Goal: Complete application form: Complete application form

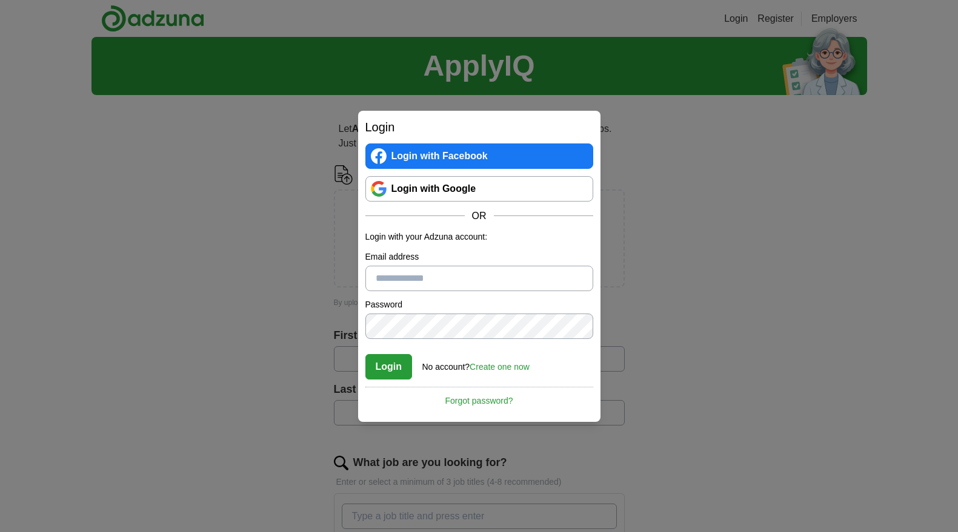
click at [480, 193] on link "Login with Google" at bounding box center [479, 188] width 228 height 25
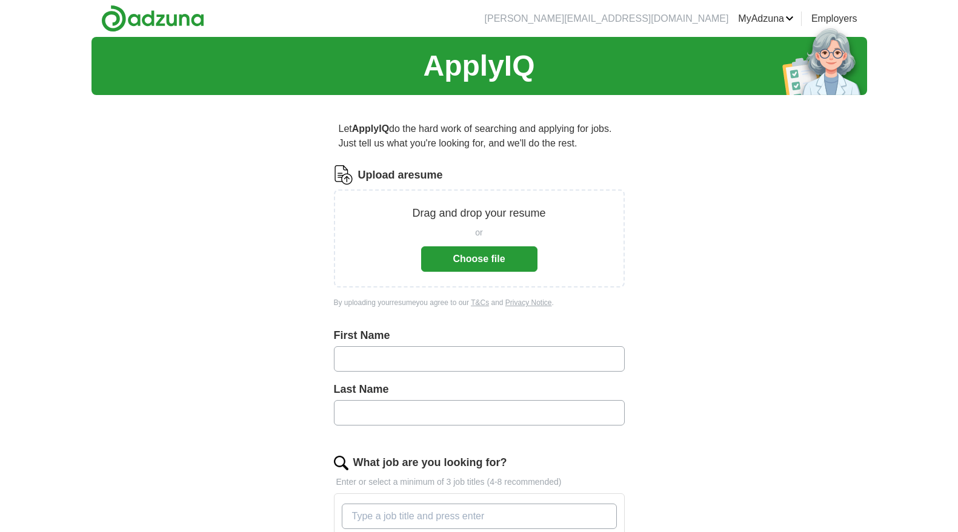
click at [455, 266] on button "Choose file" at bounding box center [479, 259] width 116 height 25
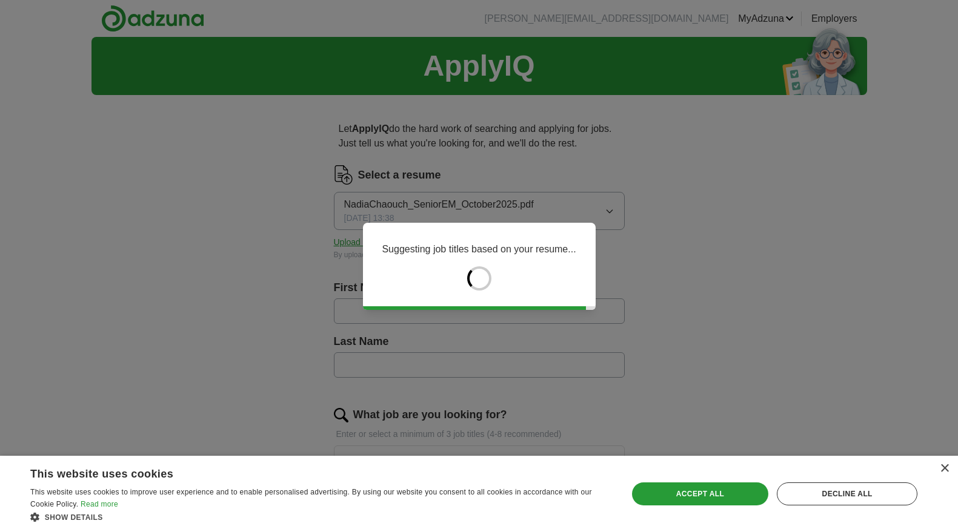
type input "*****"
type input "*******"
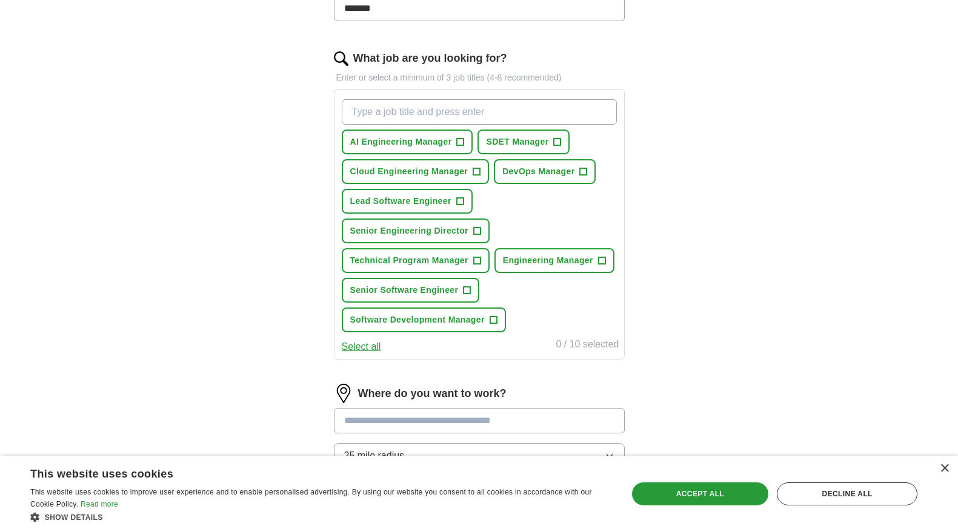
scroll to position [366, 0]
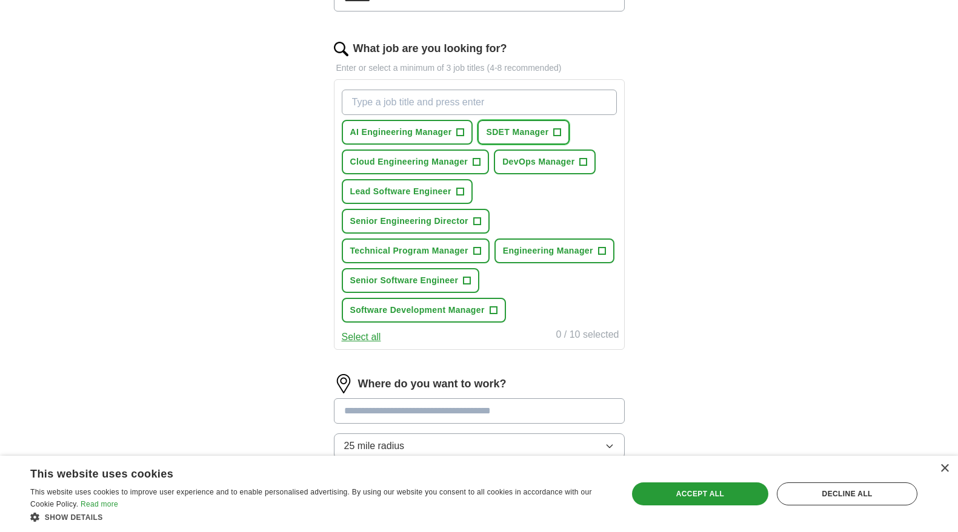
click at [559, 133] on span "+" at bounding box center [557, 133] width 7 height 10
click at [479, 219] on span "+" at bounding box center [476, 222] width 7 height 10
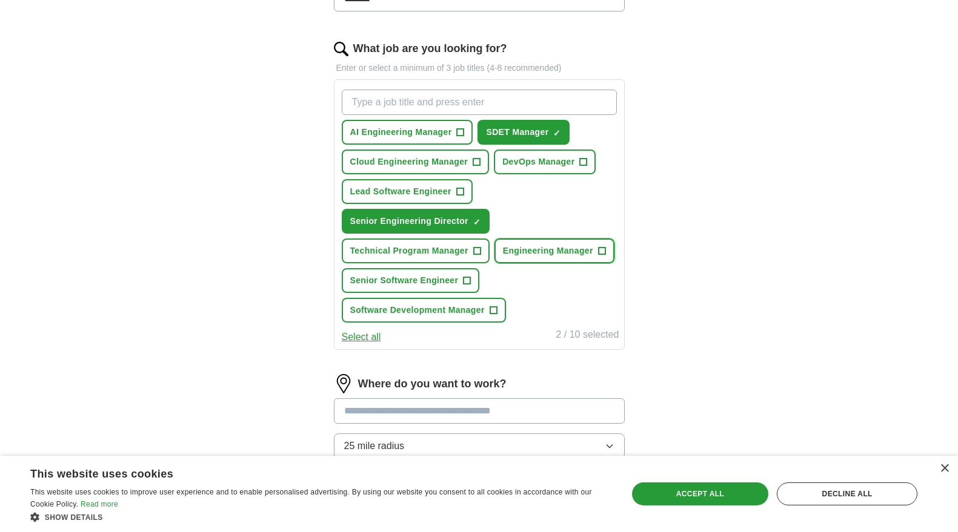
click at [595, 249] on button "Engineering Manager +" at bounding box center [554, 251] width 120 height 25
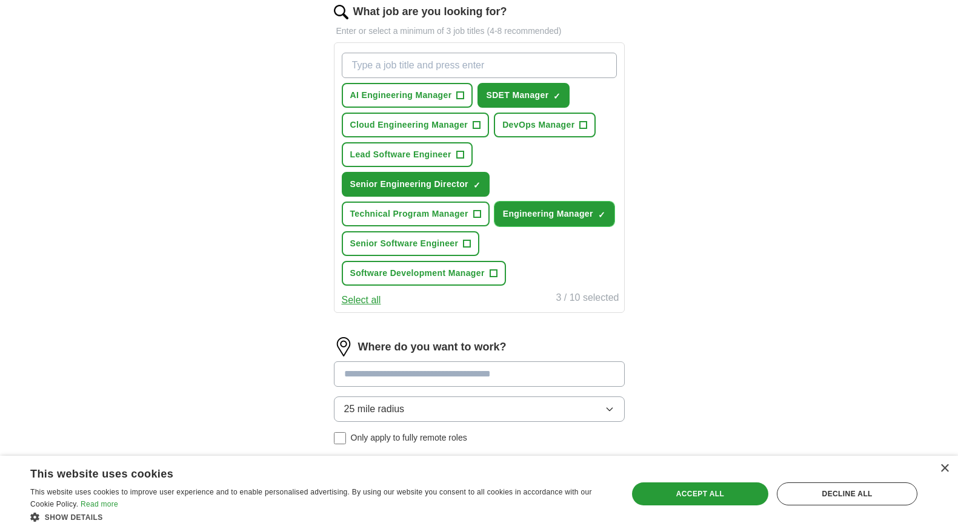
scroll to position [425, 0]
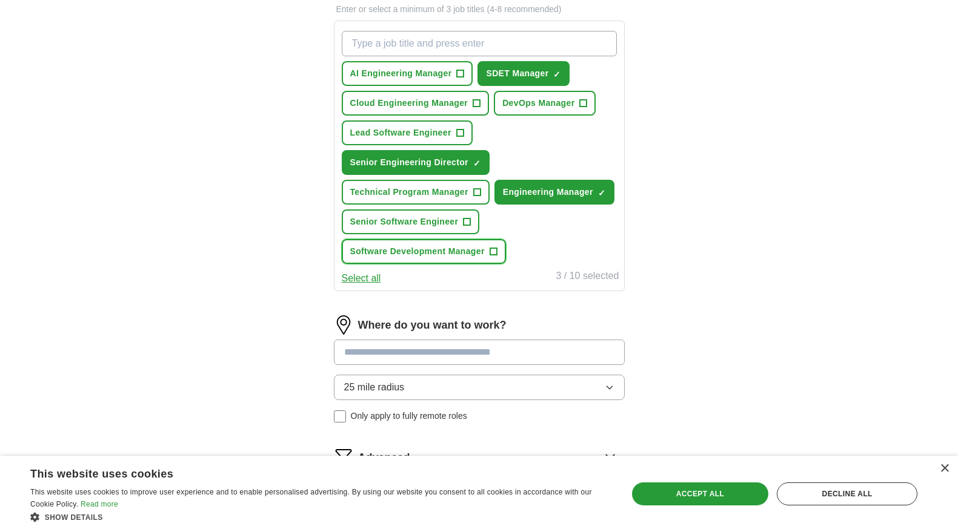
click at [487, 253] on button "Software Development Manager +" at bounding box center [424, 251] width 164 height 25
click at [412, 41] on input "What job are you looking for?" at bounding box center [479, 43] width 275 height 25
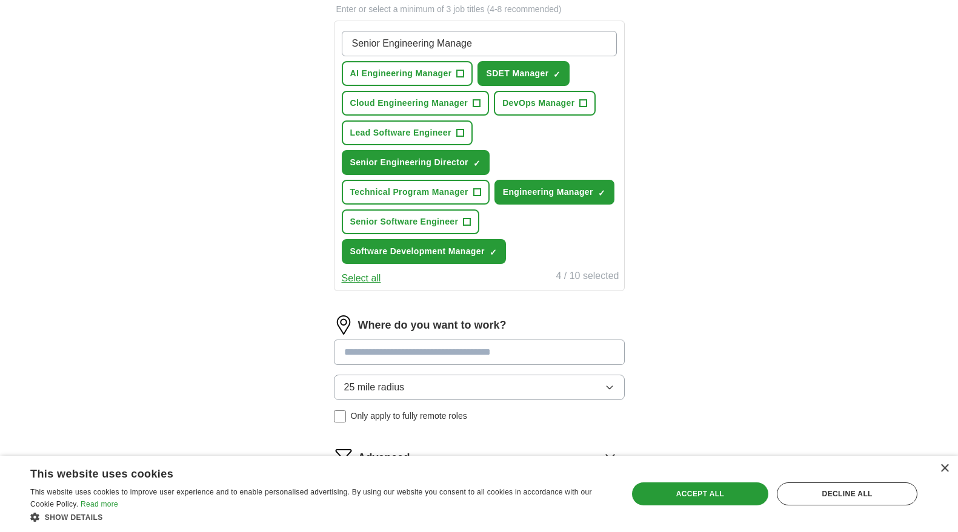
type input "Senior Engineering Manager"
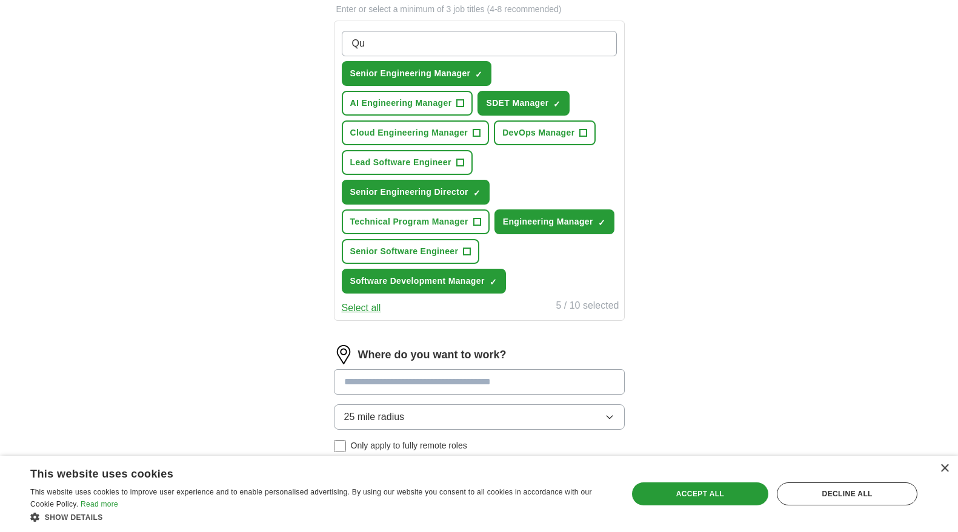
type input "Q"
type input "Quality Engineering Manager"
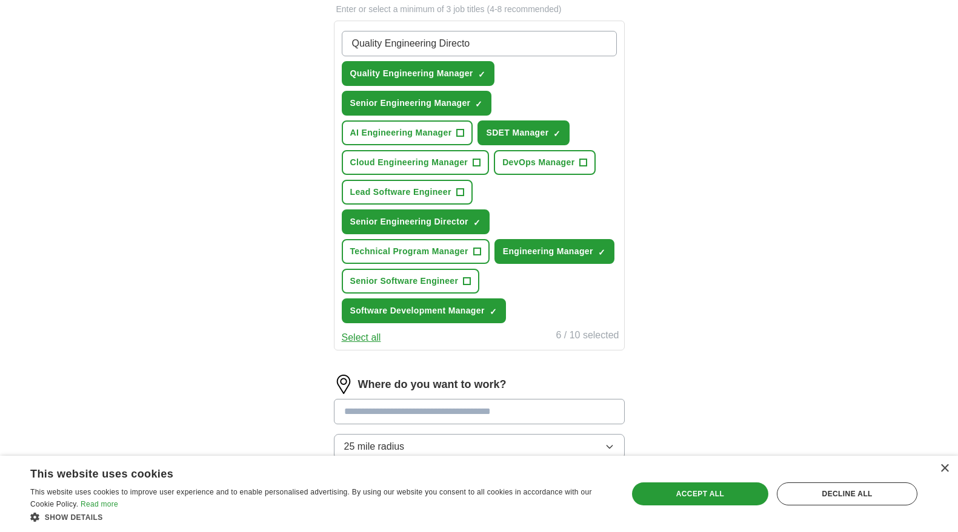
type input "Quality Engineering Director"
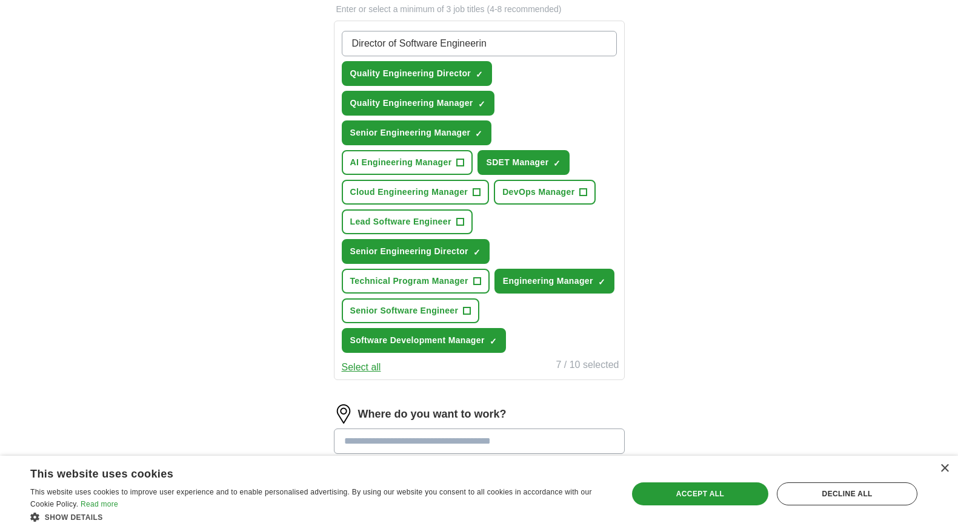
type input "Director of Software Engineering"
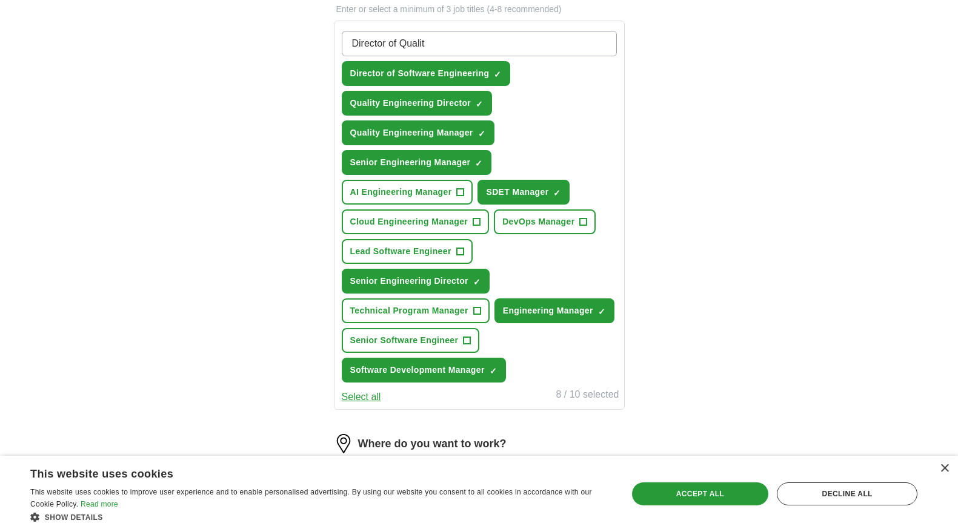
type input "Director of Quality"
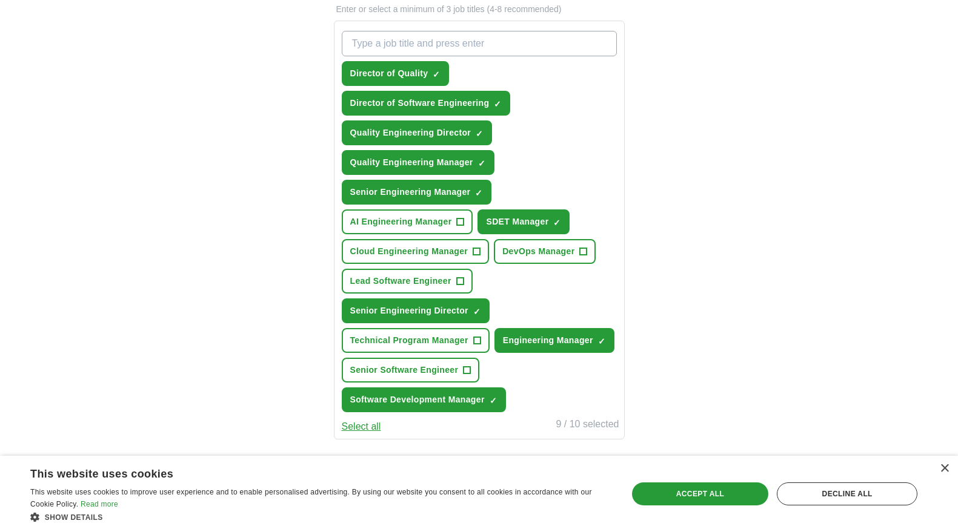
type input "D"
type input "S"
type input "D"
type input "Senior Software Development Manager"
click at [686, 119] on div "ApplyIQ Let ApplyIQ do the hard work of searching and applying for jobs. Just t…" at bounding box center [478, 157] width 775 height 1090
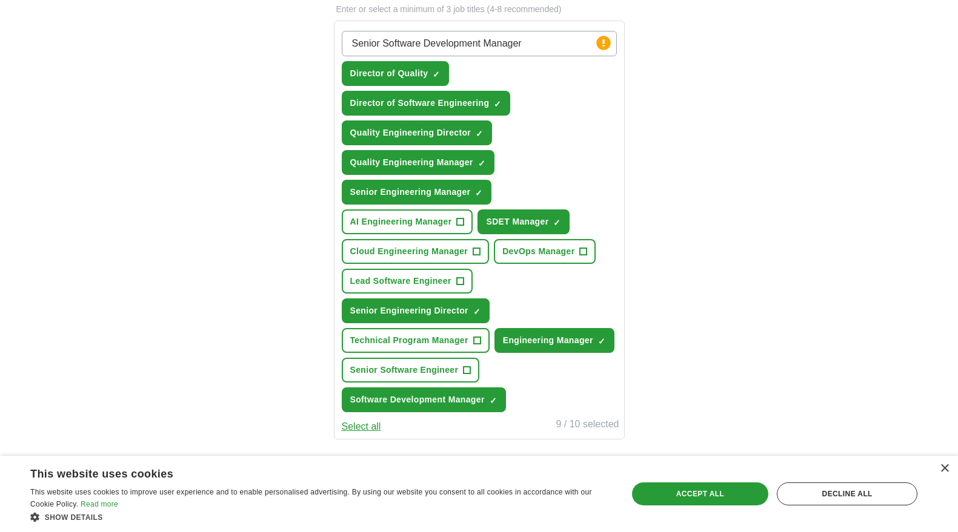
click at [583, 35] on input "Senior Software Development Manager" at bounding box center [479, 43] width 275 height 25
click at [563, 43] on input "Senior Software Development Manager" at bounding box center [479, 43] width 275 height 25
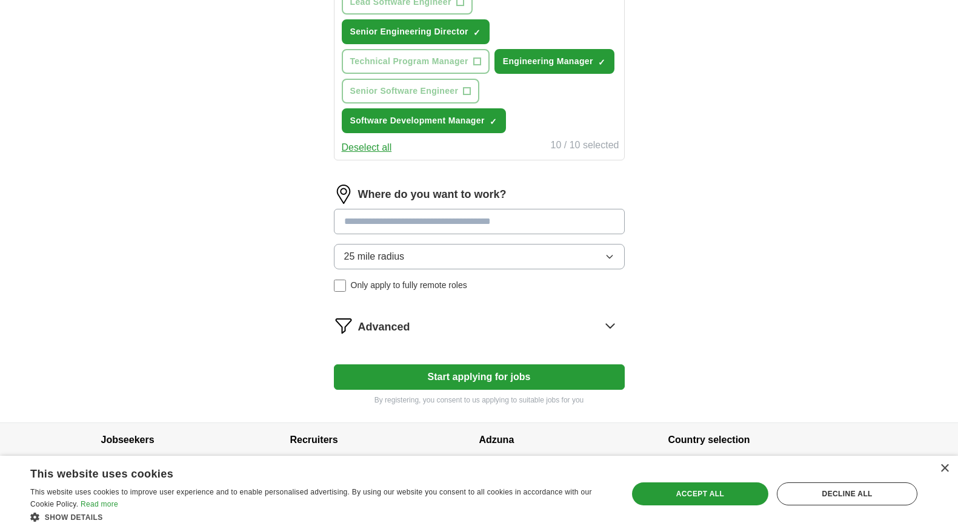
scroll to position [747, 0]
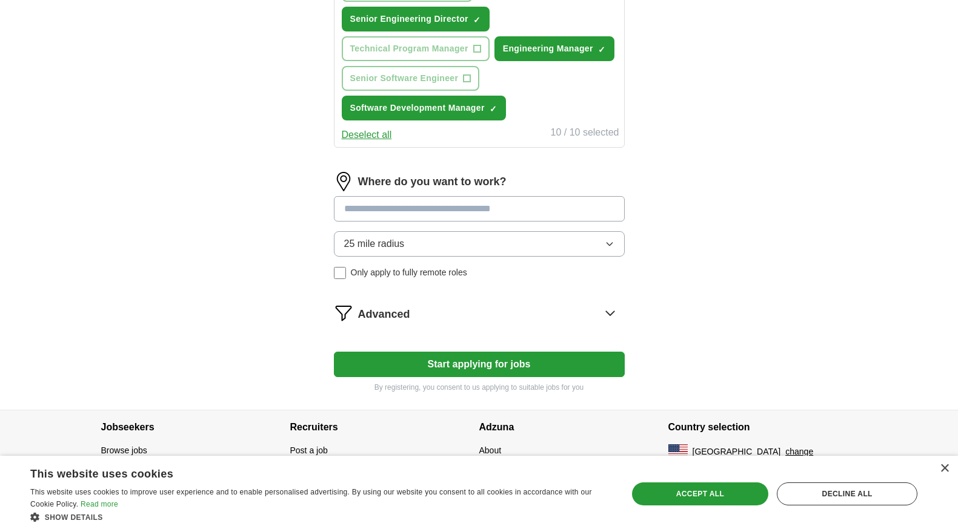
click at [455, 215] on input at bounding box center [479, 208] width 291 height 25
type input "*"
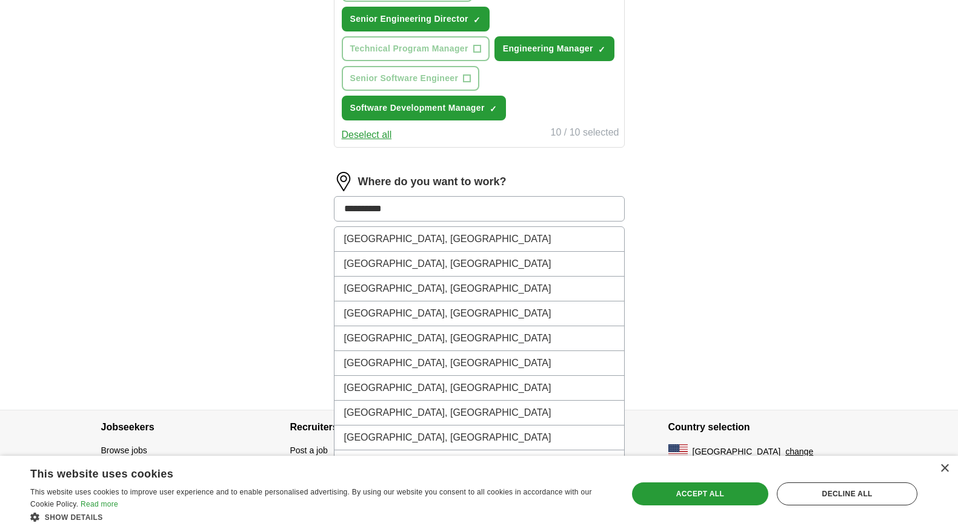
type input "*********"
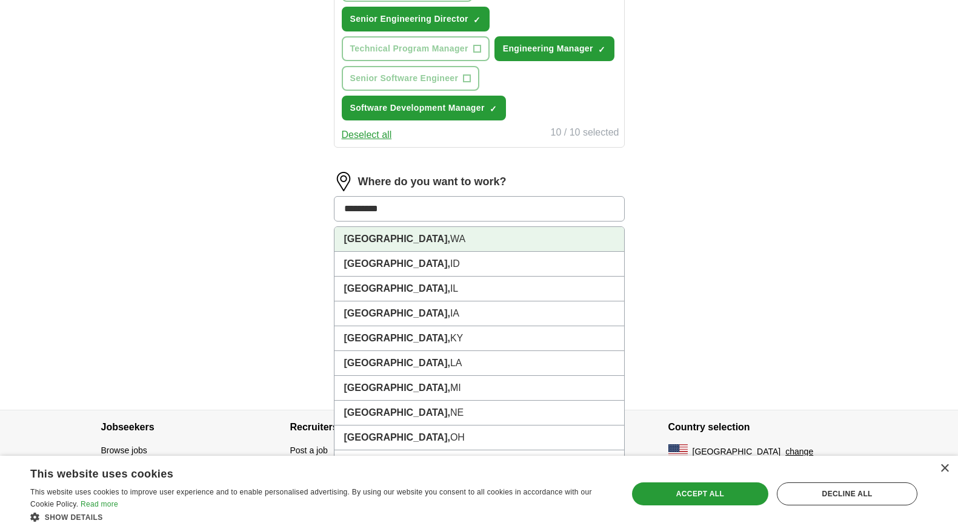
click at [405, 240] on li "Bellevue, WA" at bounding box center [479, 239] width 290 height 25
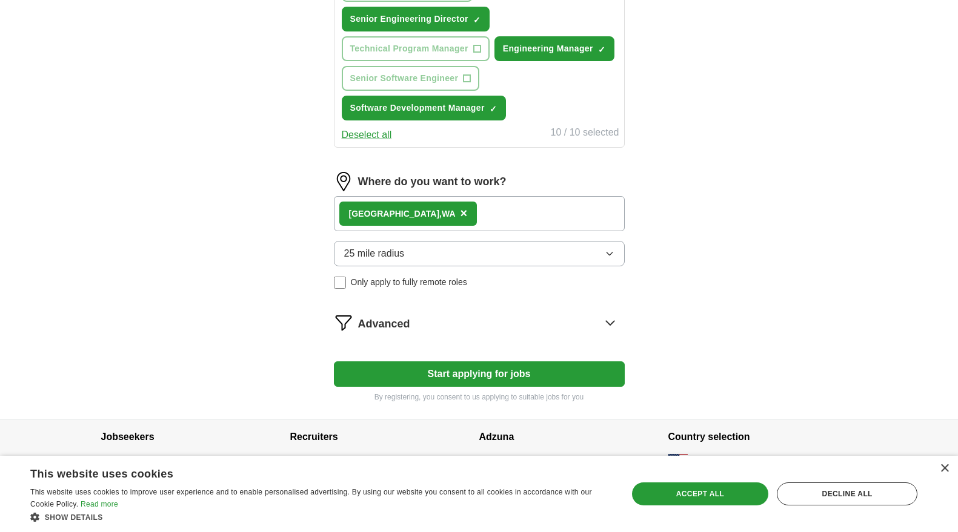
click at [400, 248] on span "25 mile radius" at bounding box center [374, 254] width 61 height 15
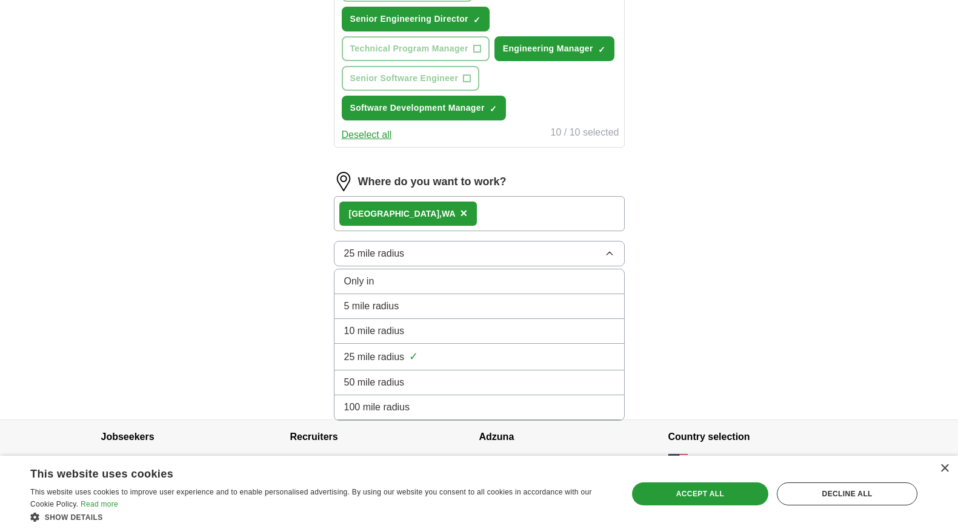
click at [383, 331] on span "10 mile radius" at bounding box center [374, 331] width 61 height 15
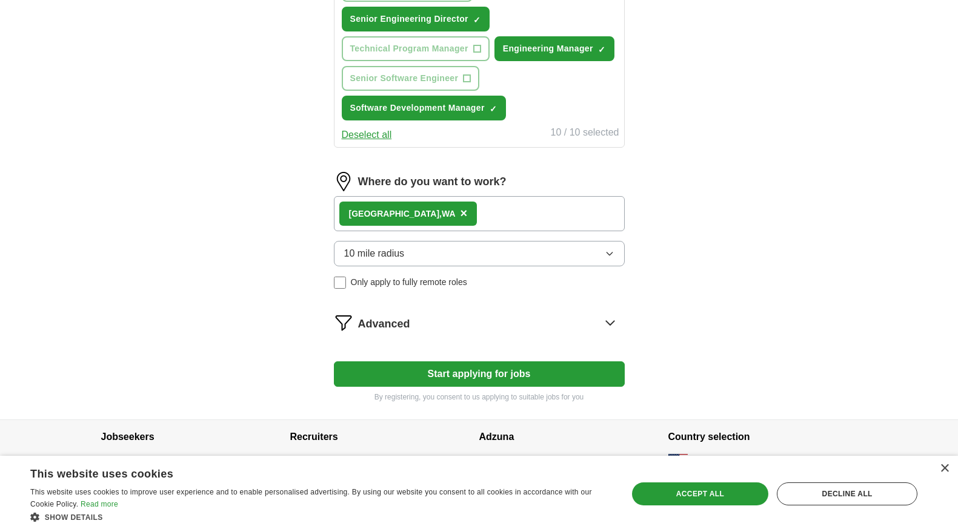
click at [396, 253] on span "10 mile radius" at bounding box center [374, 254] width 61 height 15
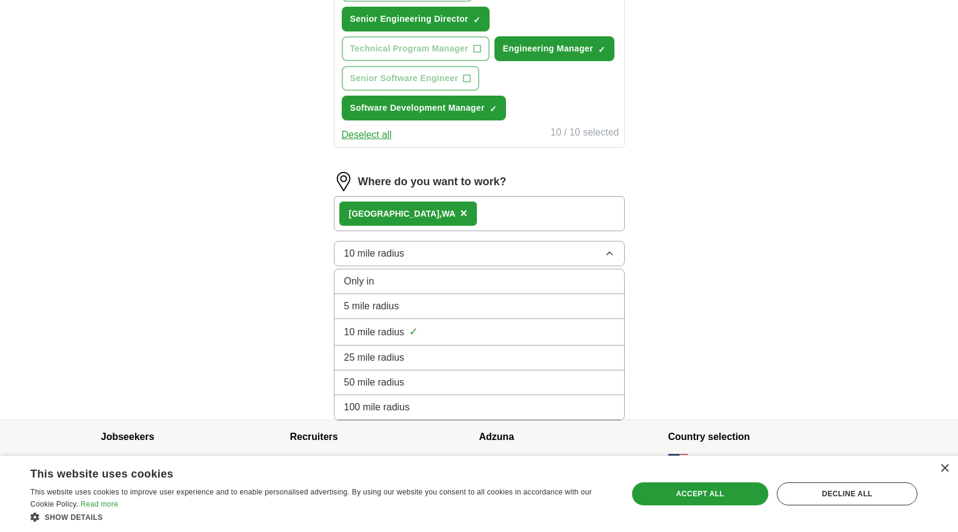
click at [365, 359] on span "25 mile radius" at bounding box center [374, 358] width 61 height 15
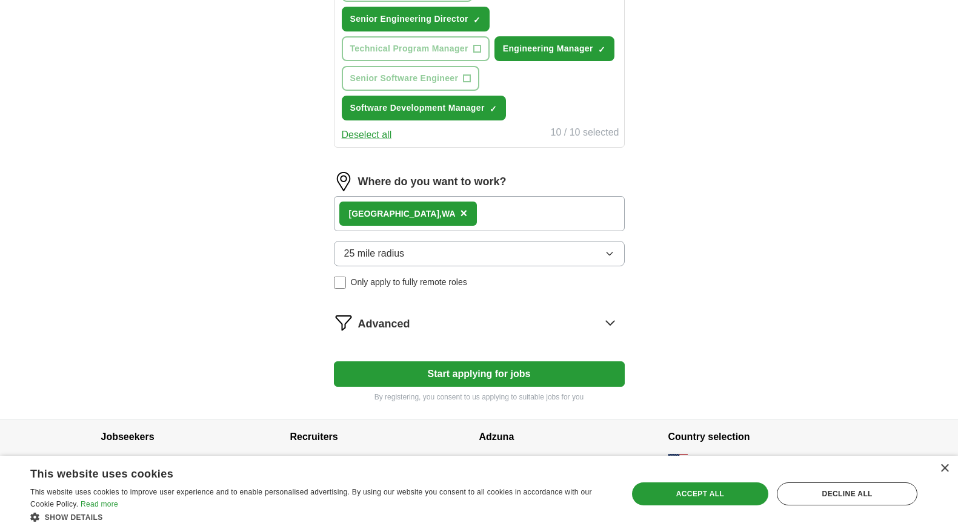
click at [500, 328] on div "Advanced" at bounding box center [491, 322] width 267 height 19
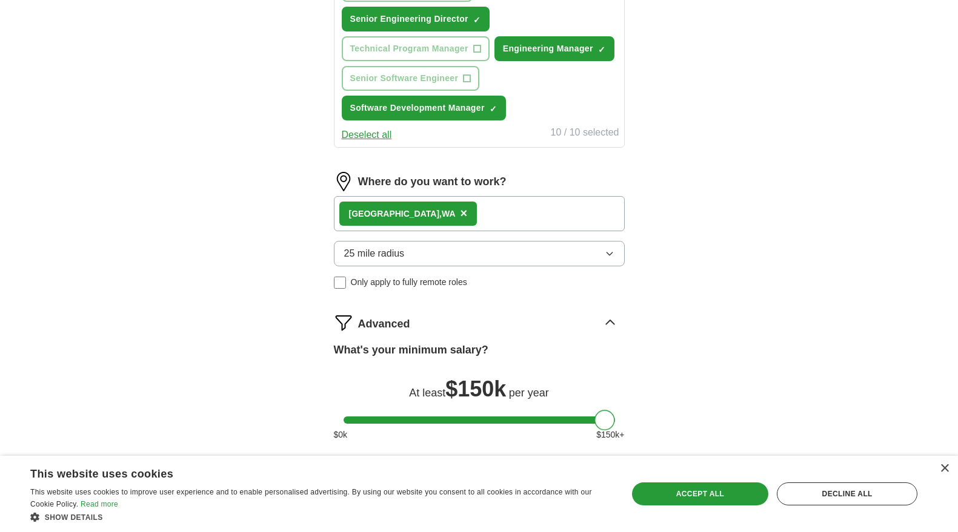
drag, startPoint x: 353, startPoint y: 420, endPoint x: 619, endPoint y: 432, distance: 266.2
click at [619, 432] on div "What's your minimum salary? At least $ 150k per year $ 0 k $ 150 k+" at bounding box center [479, 396] width 291 height 109
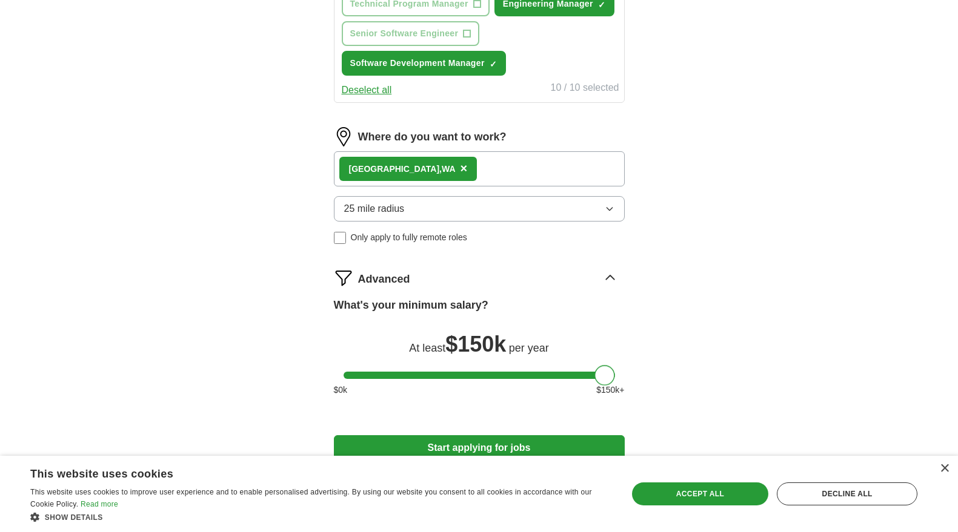
scroll to position [875, 0]
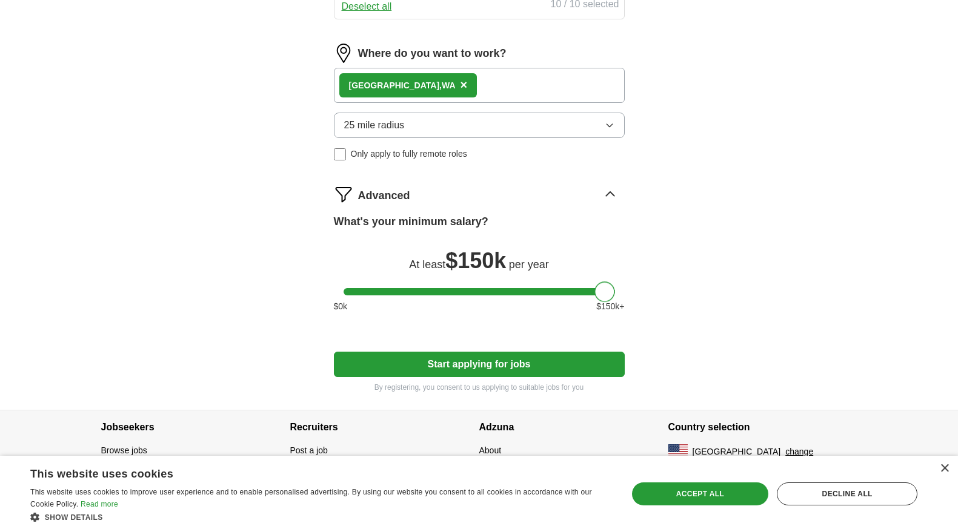
click at [555, 365] on button "Start applying for jobs" at bounding box center [479, 364] width 291 height 25
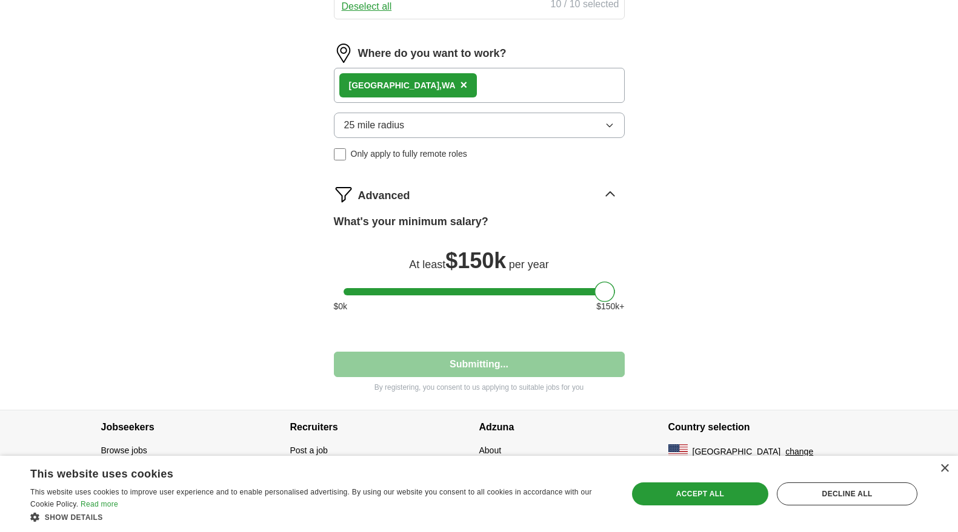
select select "**"
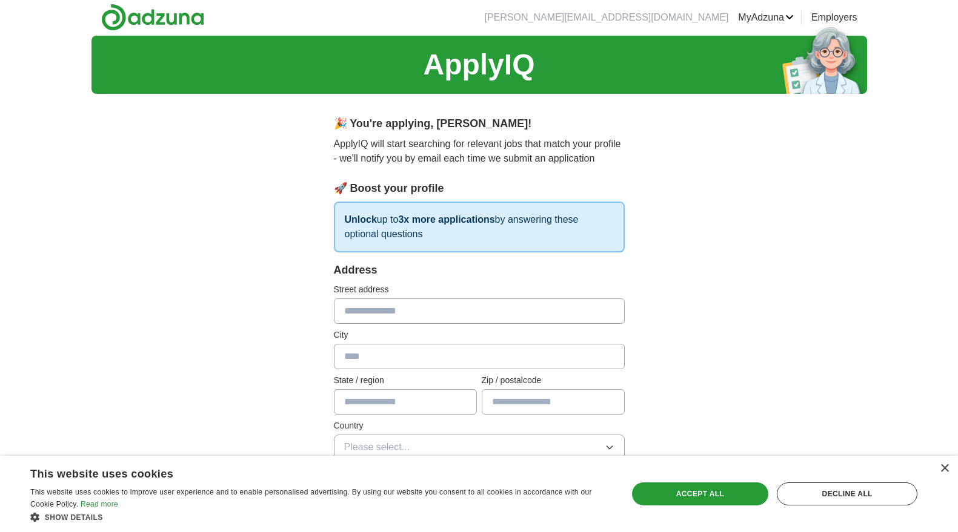
scroll to position [0, 0]
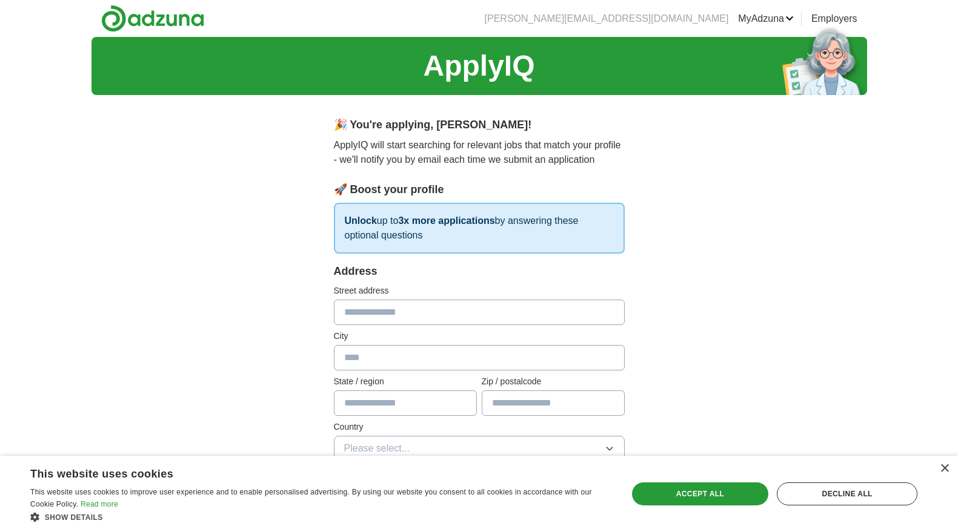
click at [383, 313] on input "text" at bounding box center [479, 312] width 291 height 25
type input "**********"
type input "**"
type input "*****"
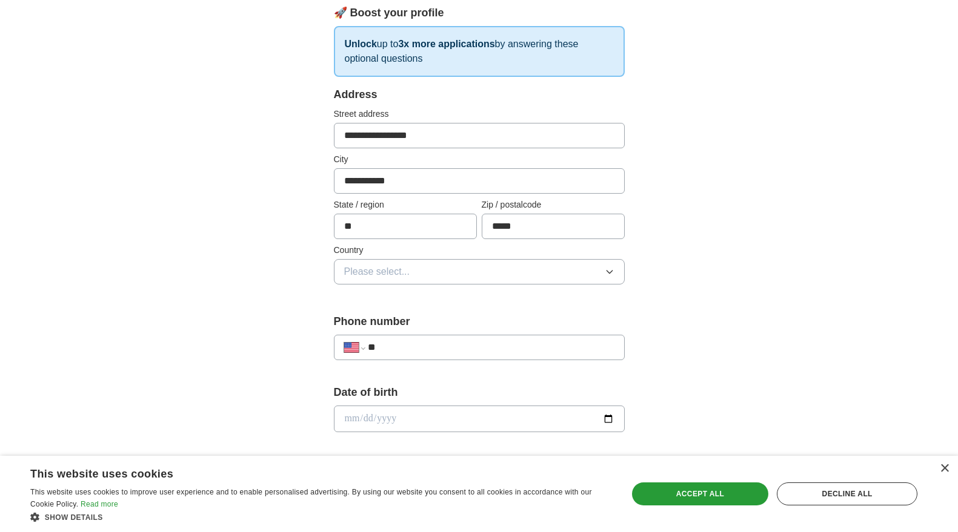
scroll to position [184, 0]
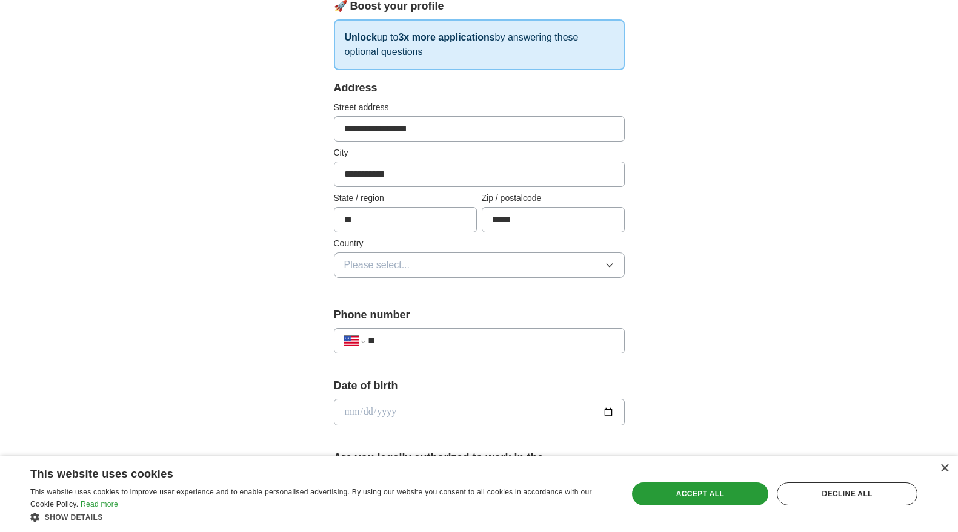
click at [359, 270] on span "Please select..." at bounding box center [377, 265] width 66 height 15
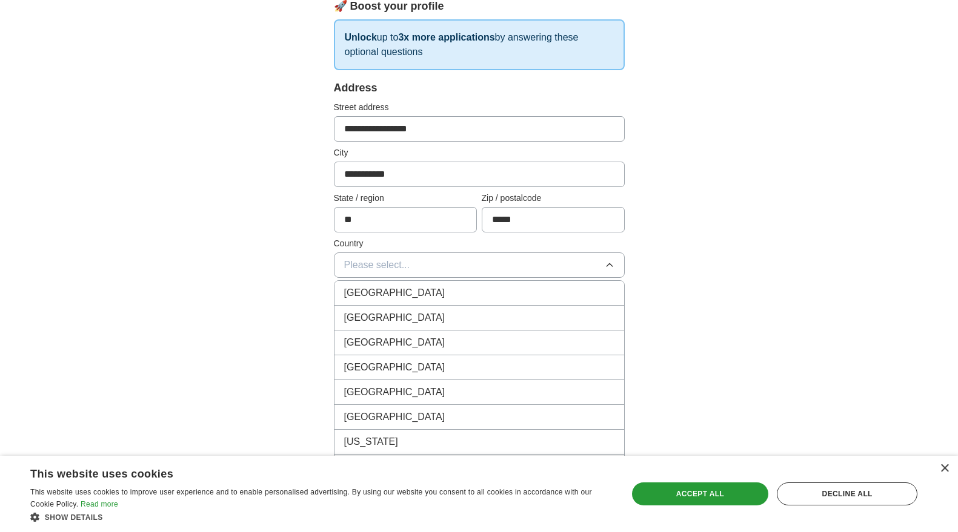
click at [357, 315] on span "United States" at bounding box center [394, 318] width 101 height 15
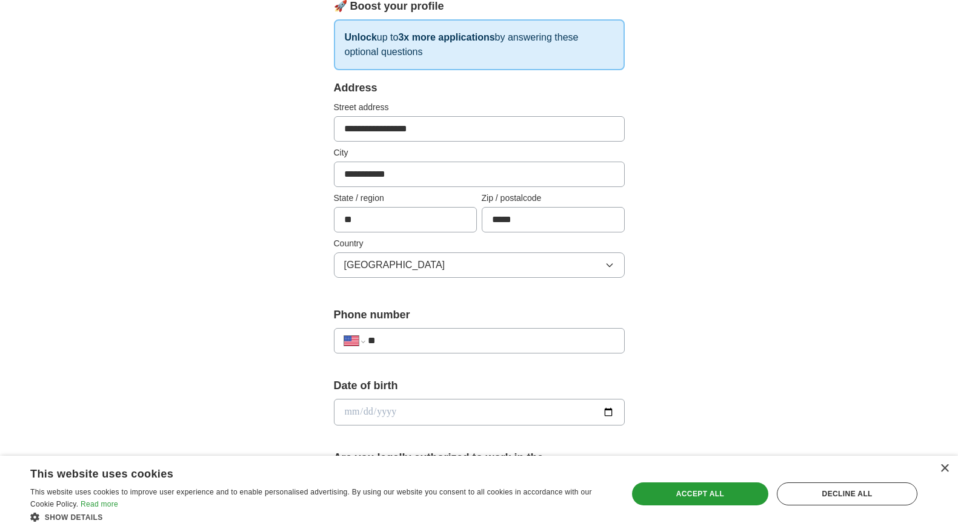
click at [407, 339] on input "**" at bounding box center [491, 341] width 246 height 15
type input "**********"
click at [368, 417] on input "date" at bounding box center [479, 412] width 291 height 27
click at [603, 413] on input "date" at bounding box center [479, 412] width 291 height 27
click at [354, 419] on input "date" at bounding box center [479, 412] width 291 height 27
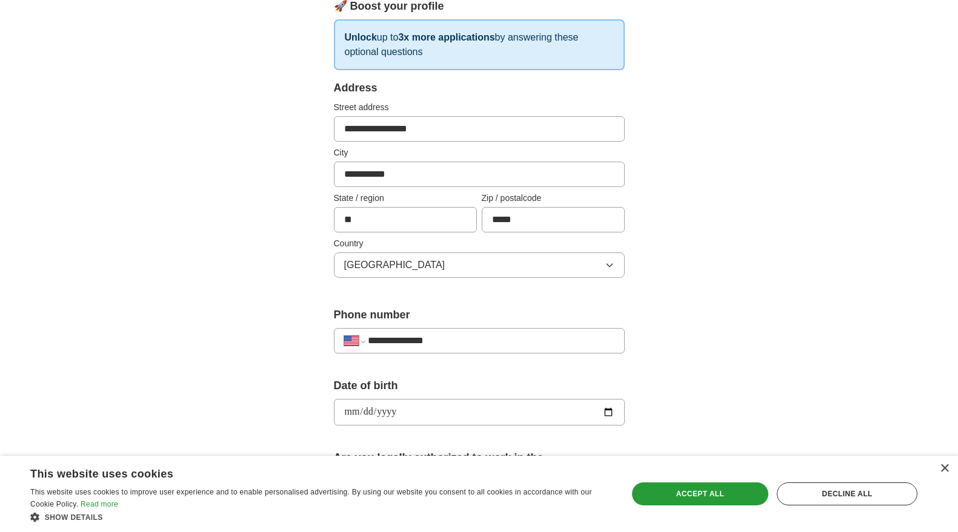
type input "**********"
click at [769, 313] on div "**********" at bounding box center [478, 404] width 775 height 1103
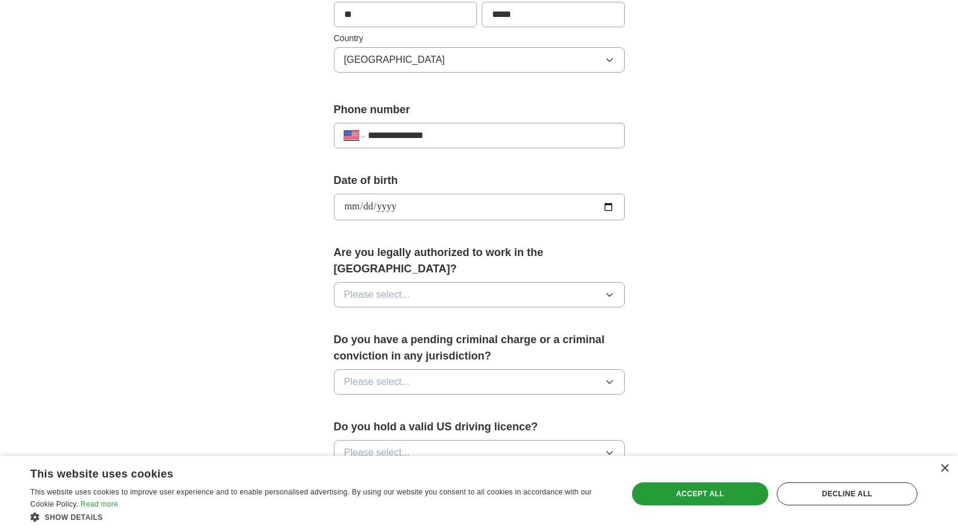
scroll to position [393, 0]
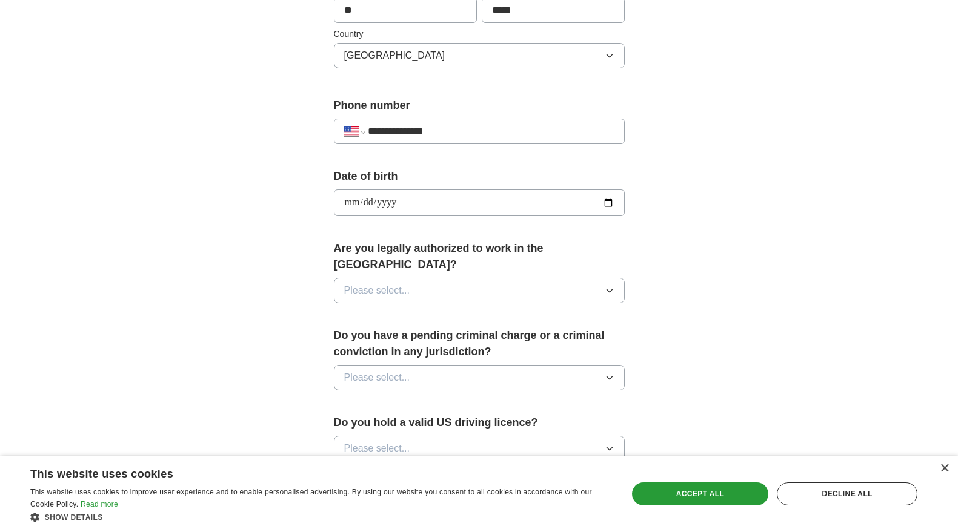
click at [558, 282] on button "Please select..." at bounding box center [479, 290] width 291 height 25
click at [518, 311] on div "Yes" at bounding box center [479, 318] width 270 height 15
click at [474, 365] on button "Please select..." at bounding box center [479, 377] width 291 height 25
click at [455, 423] on div "No" at bounding box center [479, 430] width 270 height 15
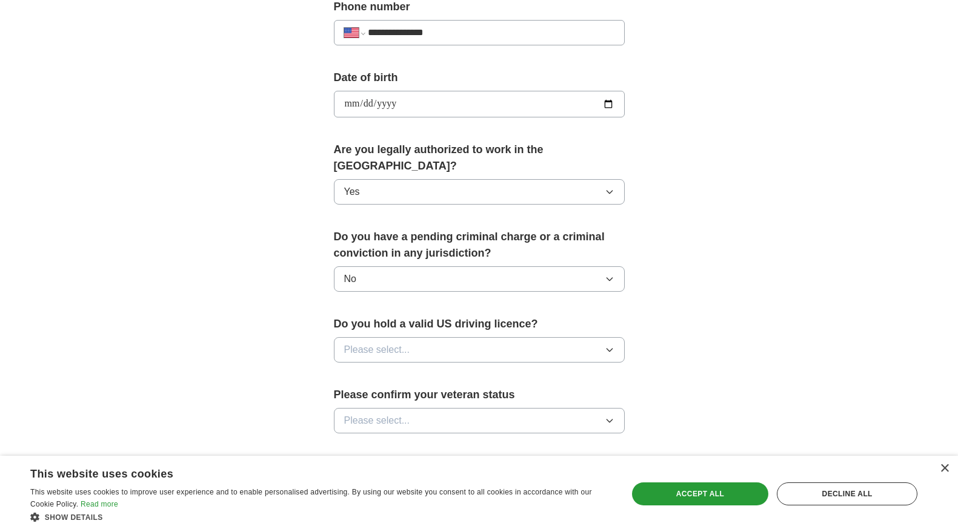
scroll to position [507, 0]
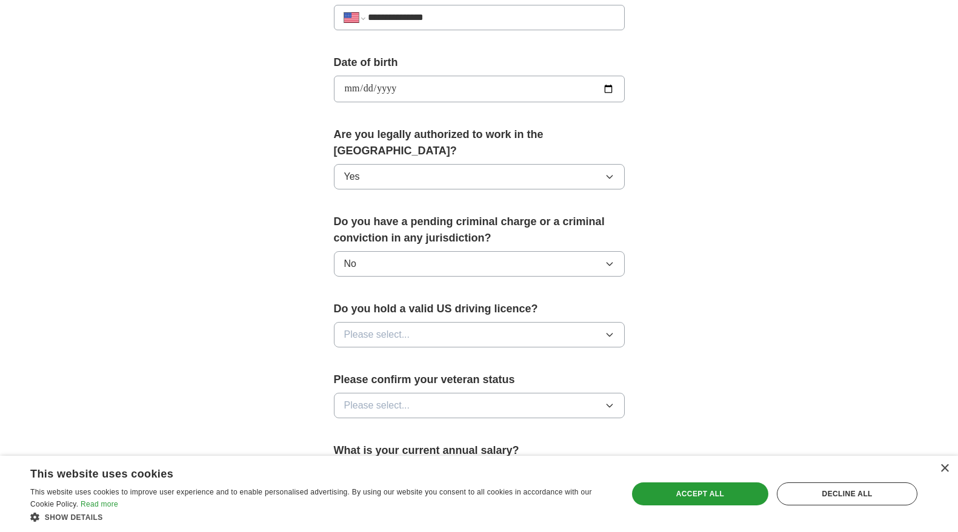
click at [357, 328] on span "Please select..." at bounding box center [377, 335] width 66 height 15
click at [354, 356] on span "Yes" at bounding box center [352, 363] width 16 height 15
click at [357, 399] on span "Please select..." at bounding box center [377, 406] width 66 height 15
click at [361, 426] on span "Not applicable" at bounding box center [374, 433] width 61 height 15
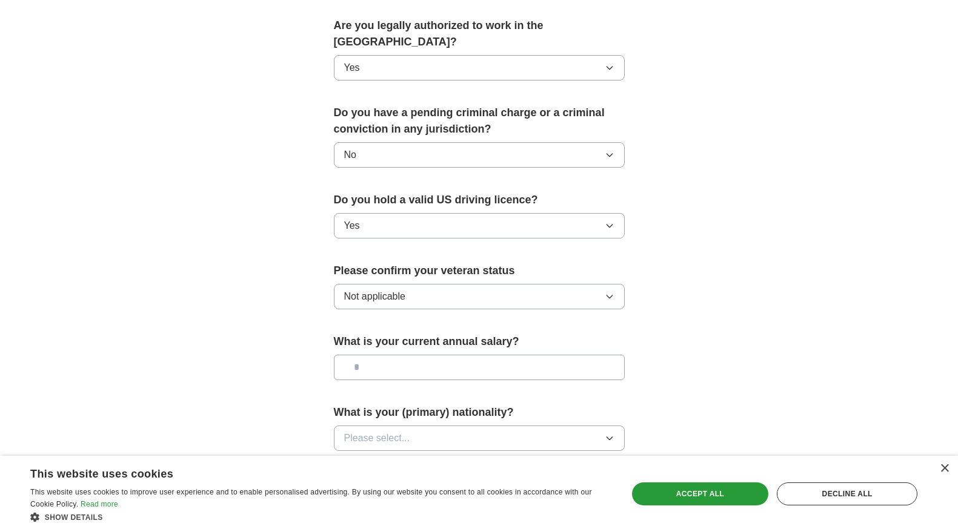
scroll to position [636, 0]
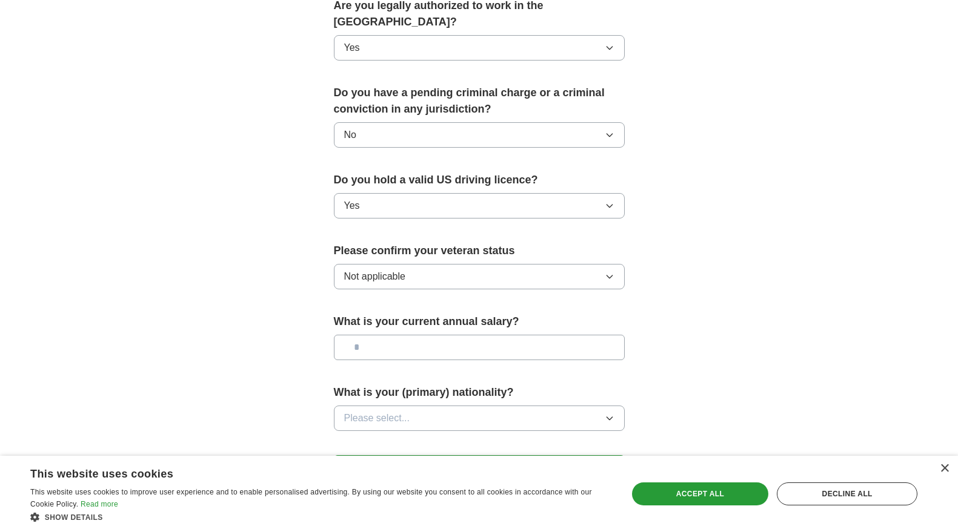
click at [418, 264] on button "Not applicable" at bounding box center [479, 276] width 291 height 25
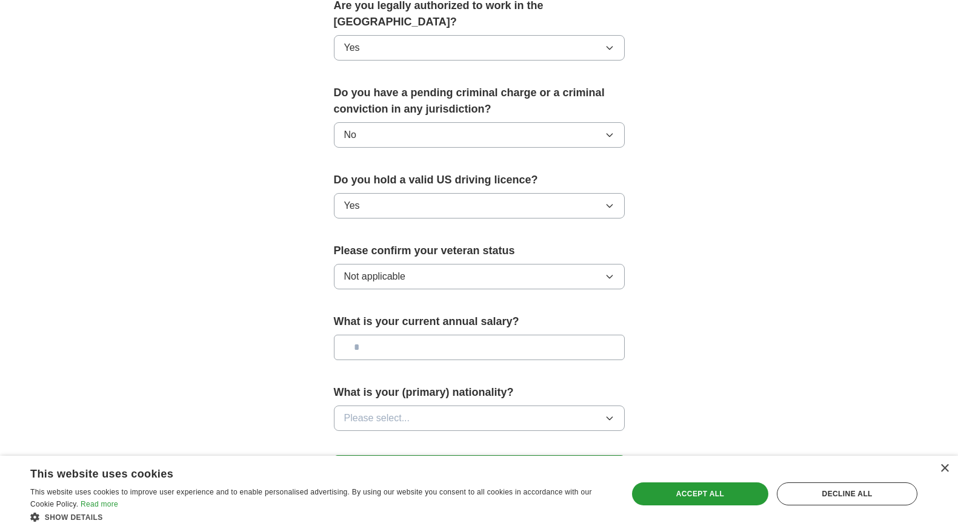
click at [397, 335] on input "text" at bounding box center [479, 347] width 291 height 25
type input "********"
click at [466, 406] on button "Please select..." at bounding box center [479, 418] width 291 height 25
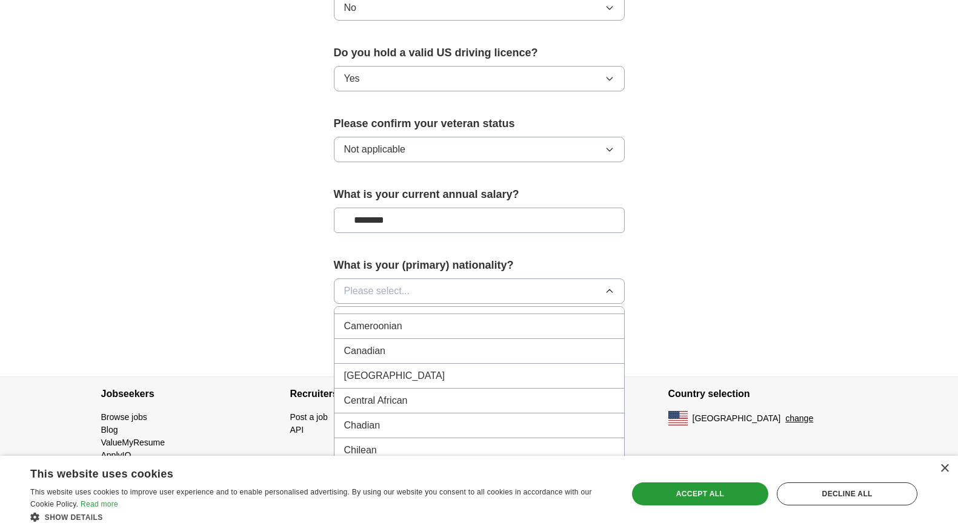
scroll to position [814, 0]
click at [446, 342] on div "Canadian" at bounding box center [479, 349] width 270 height 15
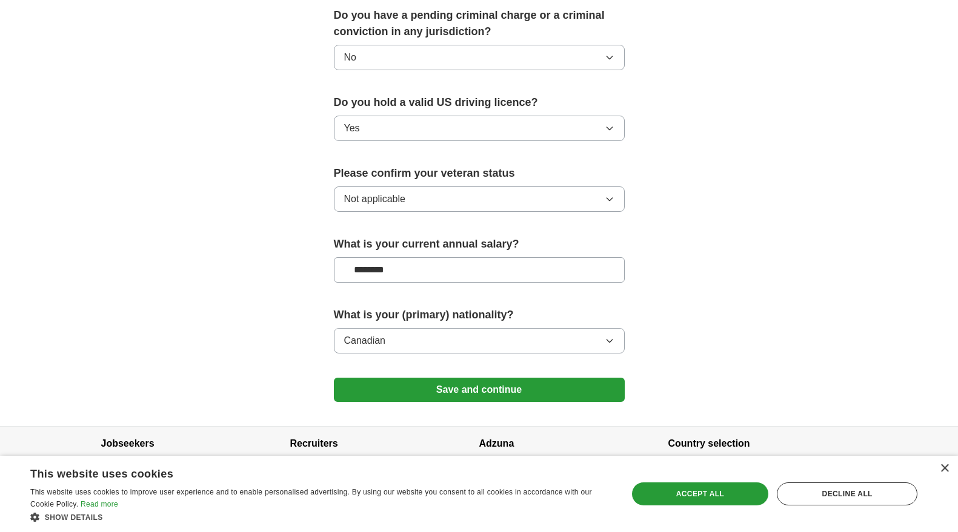
click at [566, 378] on button "Save and continue" at bounding box center [479, 390] width 291 height 24
